Goal: Check status: Check status

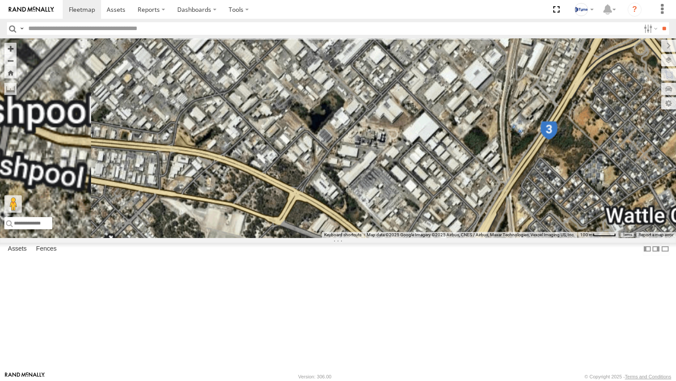
drag, startPoint x: 489, startPoint y: 330, endPoint x: 422, endPoint y: 219, distance: 128.8
click at [429, 233] on div "XKW604 1HTV800 1COY723" at bounding box center [338, 137] width 676 height 199
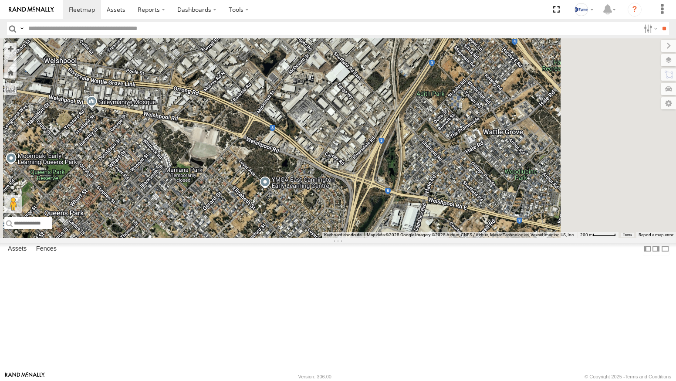
drag, startPoint x: 490, startPoint y: 314, endPoint x: 453, endPoint y: 265, distance: 60.6
click at [453, 238] on div "XKW604 1HTV800 1COY723 1BADSTAR" at bounding box center [338, 137] width 676 height 199
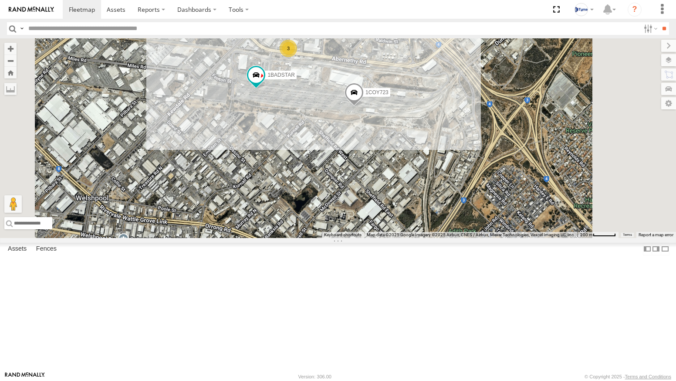
drag, startPoint x: 404, startPoint y: 147, endPoint x: 395, endPoint y: 196, distance: 49.6
click at [395, 196] on div "XKW604 1HTV800 1COY723 1BADSTAR 3" at bounding box center [338, 137] width 676 height 199
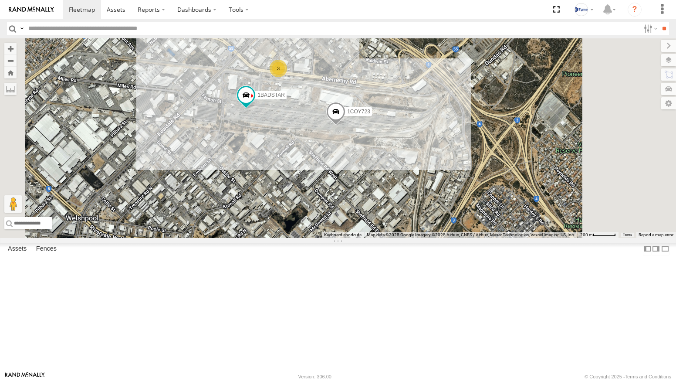
drag, startPoint x: 433, startPoint y: 193, endPoint x: 423, endPoint y: 214, distance: 23.2
click at [423, 214] on div "XKW604 1HTV800 1COY723 1BADSTAR 3" at bounding box center [338, 137] width 676 height 199
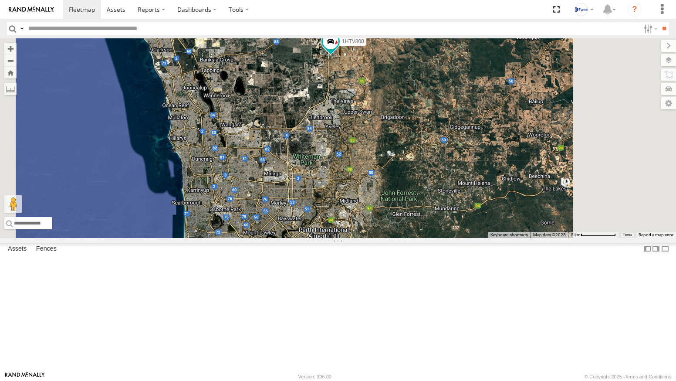
drag, startPoint x: 459, startPoint y: 96, endPoint x: 444, endPoint y: 131, distance: 38.0
click at [444, 131] on div "XKW604 5 1HTV800" at bounding box center [338, 137] width 676 height 199
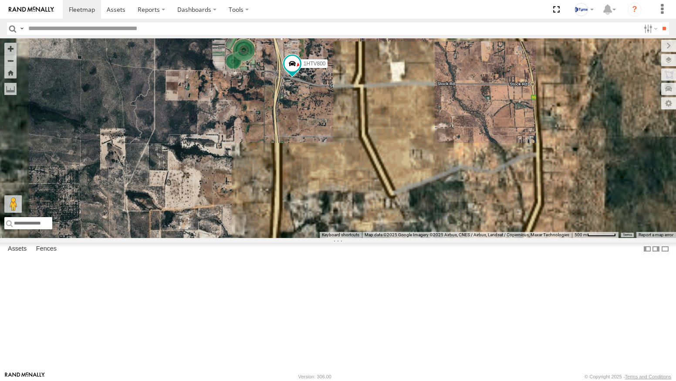
drag, startPoint x: 422, startPoint y: 119, endPoint x: 417, endPoint y: 198, distance: 79.0
click at [417, 198] on div "XKW604 1HTV800" at bounding box center [338, 137] width 676 height 199
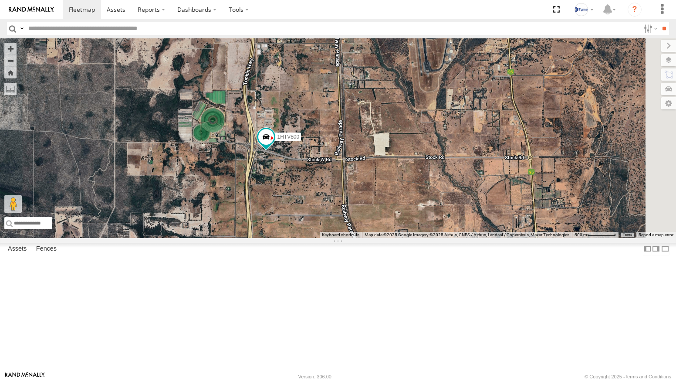
drag, startPoint x: 413, startPoint y: 230, endPoint x: 393, endPoint y: 267, distance: 42.3
click at [393, 238] on div "XKW604 1HTV800" at bounding box center [338, 137] width 676 height 199
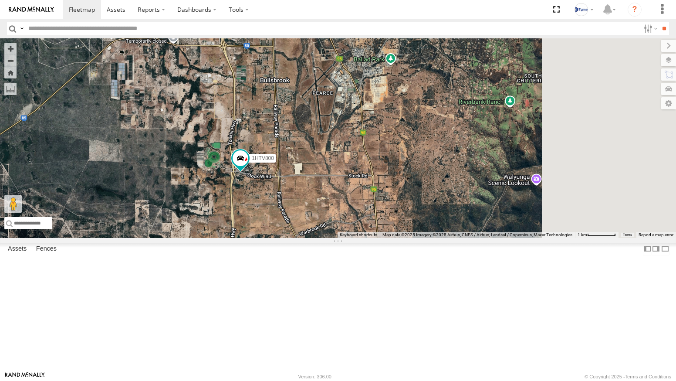
drag, startPoint x: 478, startPoint y: 236, endPoint x: 435, endPoint y: 229, distance: 43.4
click at [435, 230] on div "XKW604 1HTV800" at bounding box center [338, 137] width 676 height 199
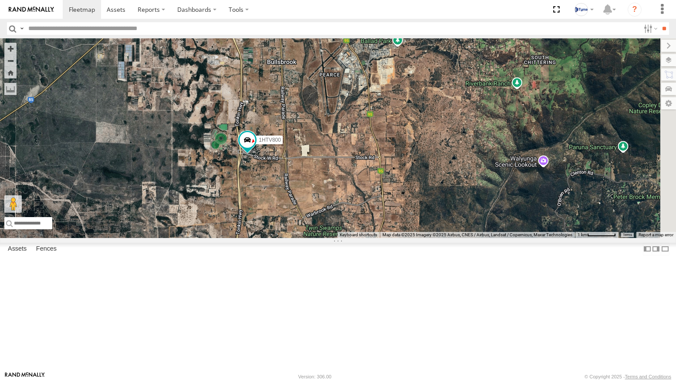
drag, startPoint x: 408, startPoint y: 212, endPoint x: 426, endPoint y: 198, distance: 22.6
click at [425, 199] on div "XKW604 1HTV800" at bounding box center [338, 137] width 676 height 199
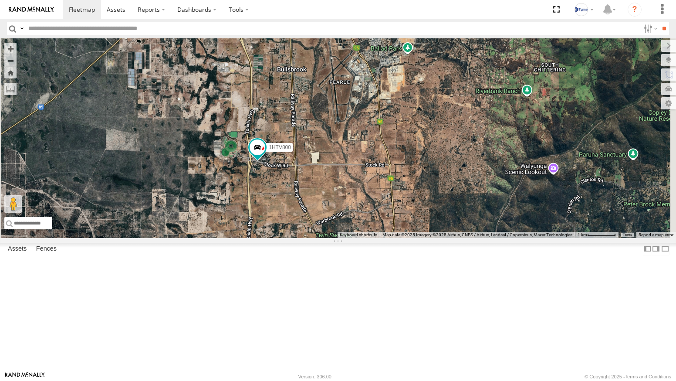
drag, startPoint x: 423, startPoint y: 192, endPoint x: 434, endPoint y: 200, distance: 13.4
click at [434, 200] on div "XKW604 1HTV800" at bounding box center [338, 137] width 676 height 199
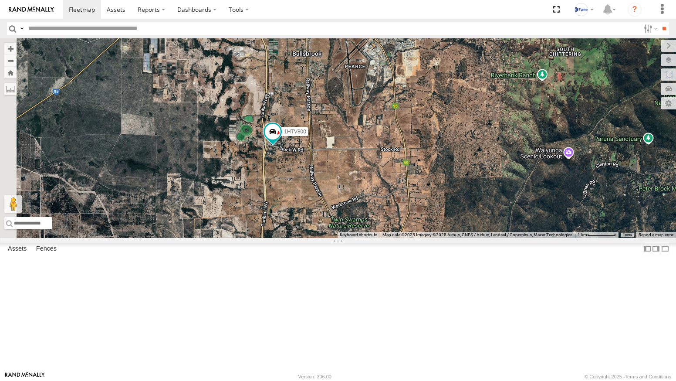
drag, startPoint x: 435, startPoint y: 216, endPoint x: 451, endPoint y: 198, distance: 24.0
click at [451, 198] on div "XKW604 1HTV800" at bounding box center [338, 137] width 676 height 199
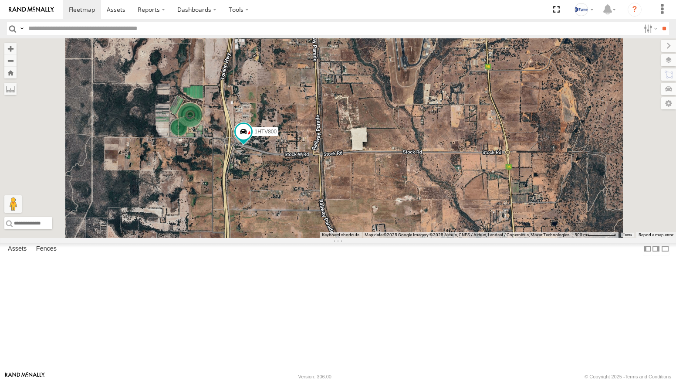
drag, startPoint x: 383, startPoint y: 223, endPoint x: 373, endPoint y: 243, distance: 22.8
click at [373, 238] on div "XKW604 1HTV800" at bounding box center [338, 137] width 676 height 199
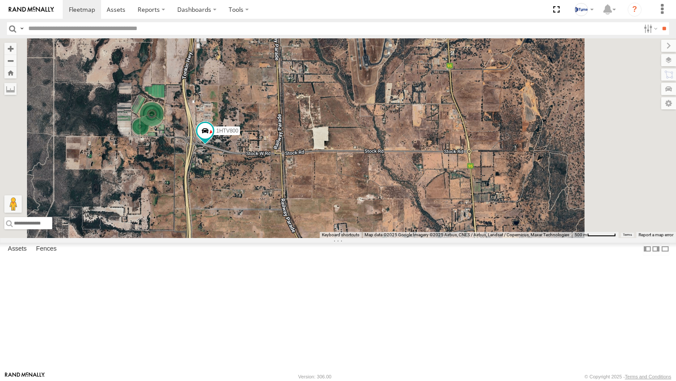
drag, startPoint x: 387, startPoint y: 239, endPoint x: 346, endPoint y: 238, distance: 41.4
click at [346, 238] on div "XKW604 1HTV800" at bounding box center [338, 137] width 676 height 199
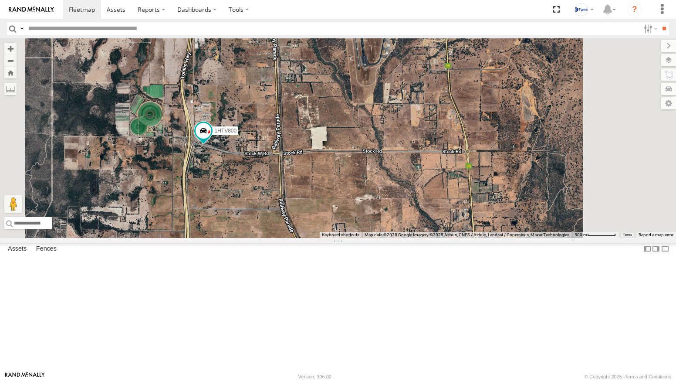
click at [369, 238] on div "XKW604 1HTV800" at bounding box center [338, 137] width 676 height 199
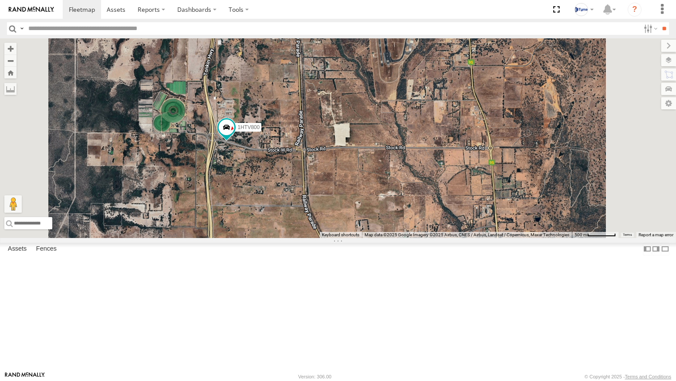
drag, startPoint x: 368, startPoint y: 235, endPoint x: 398, endPoint y: 230, distance: 30.0
click at [398, 230] on div "XKW604 1HTV800" at bounding box center [338, 137] width 676 height 199
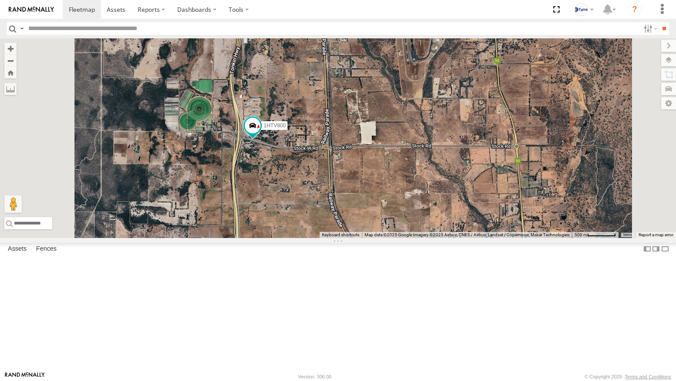
drag, startPoint x: 382, startPoint y: 240, endPoint x: 432, endPoint y: 238, distance: 50.6
click at [432, 238] on div "XKW604 1HTV800" at bounding box center [338, 137] width 676 height 199
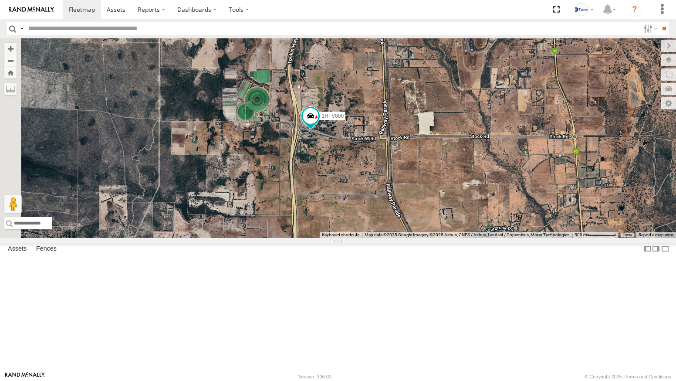
drag, startPoint x: 352, startPoint y: 241, endPoint x: 376, endPoint y: 229, distance: 26.3
click at [378, 232] on div "XKW604 1HTV800" at bounding box center [338, 137] width 676 height 199
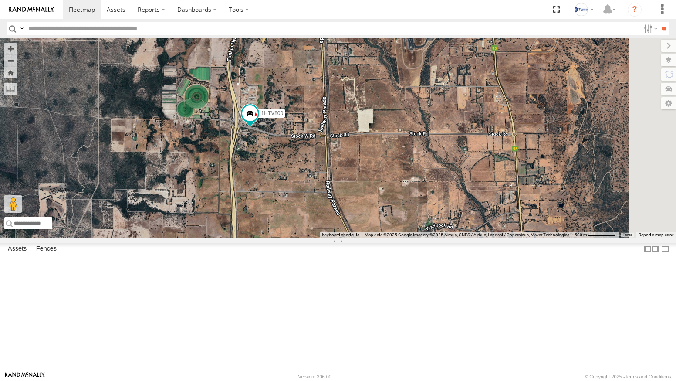
drag, startPoint x: 435, startPoint y: 231, endPoint x: 375, endPoint y: 230, distance: 60.5
click at [375, 230] on div "XKW604 1HTV800" at bounding box center [338, 137] width 676 height 199
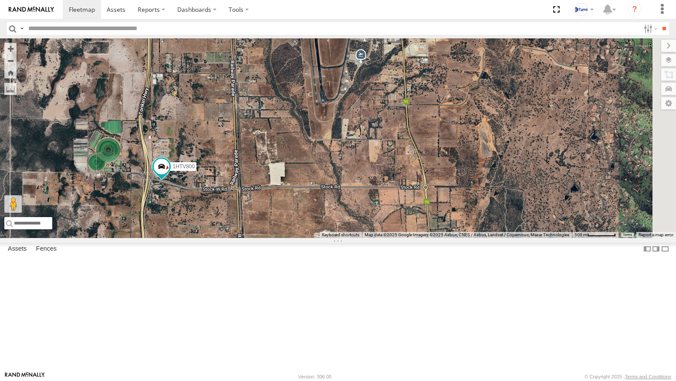
drag, startPoint x: 451, startPoint y: 173, endPoint x: 432, endPoint y: 224, distance: 54.7
click at [432, 224] on div "XKW604 1HTV800" at bounding box center [338, 137] width 676 height 199
